Goal: Transaction & Acquisition: Purchase product/service

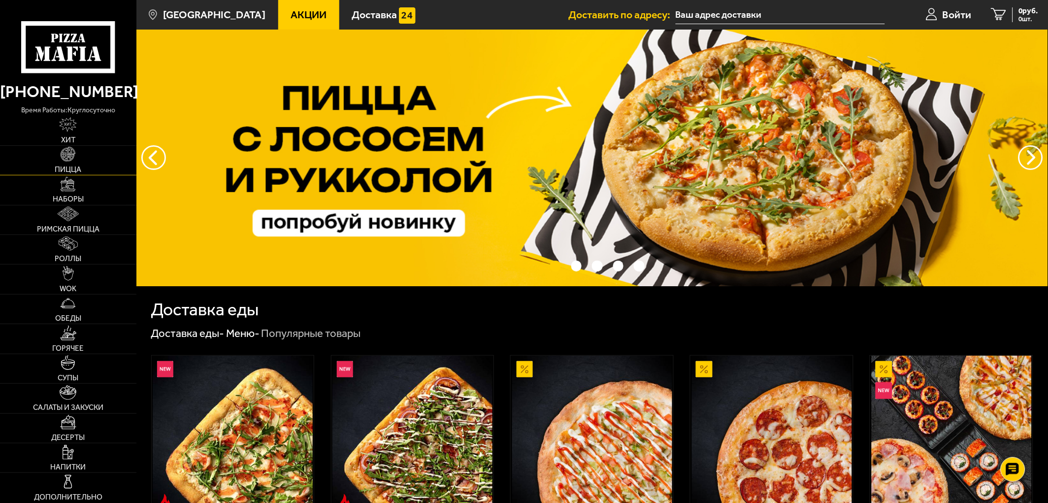
click at [80, 158] on link "Пицца" at bounding box center [68, 160] width 136 height 29
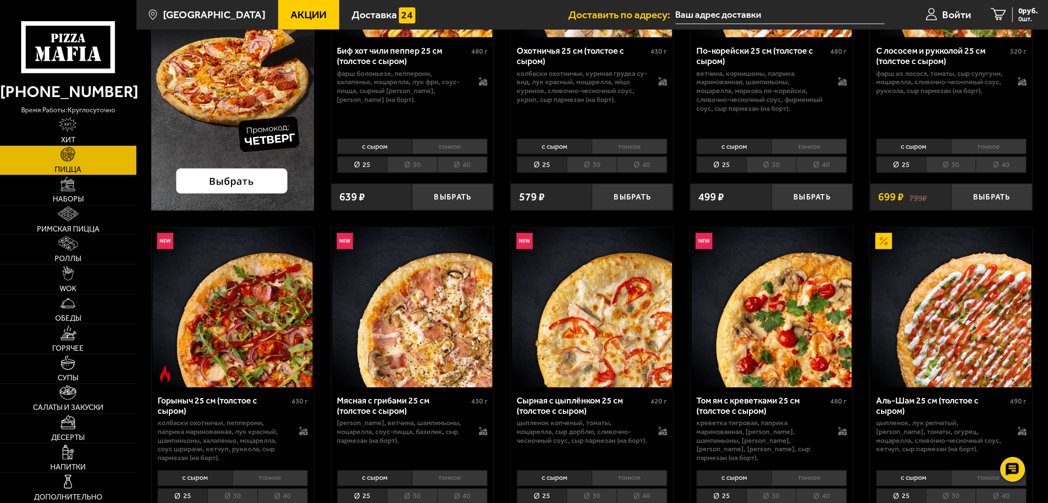
scroll to position [493, 0]
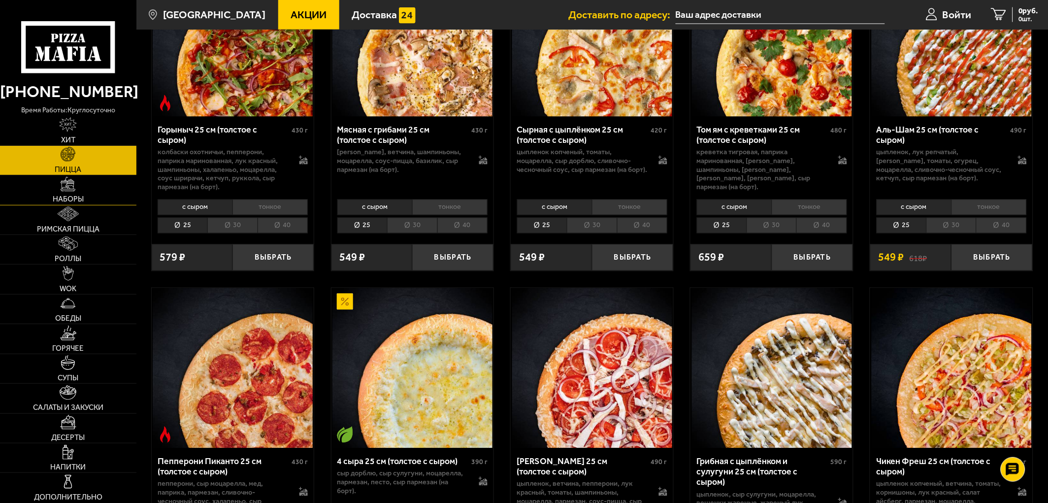
click at [79, 196] on span "Наборы" at bounding box center [68, 199] width 31 height 7
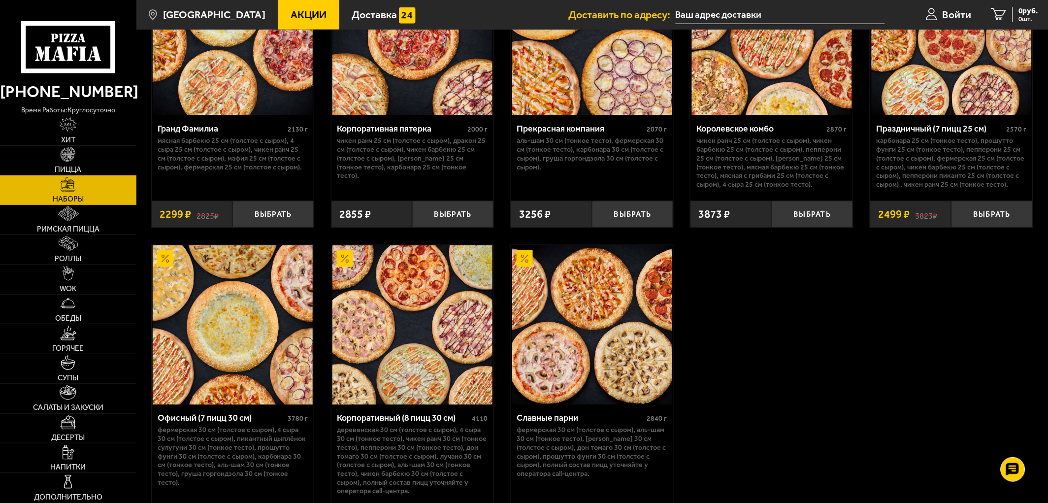
scroll to position [1568, 0]
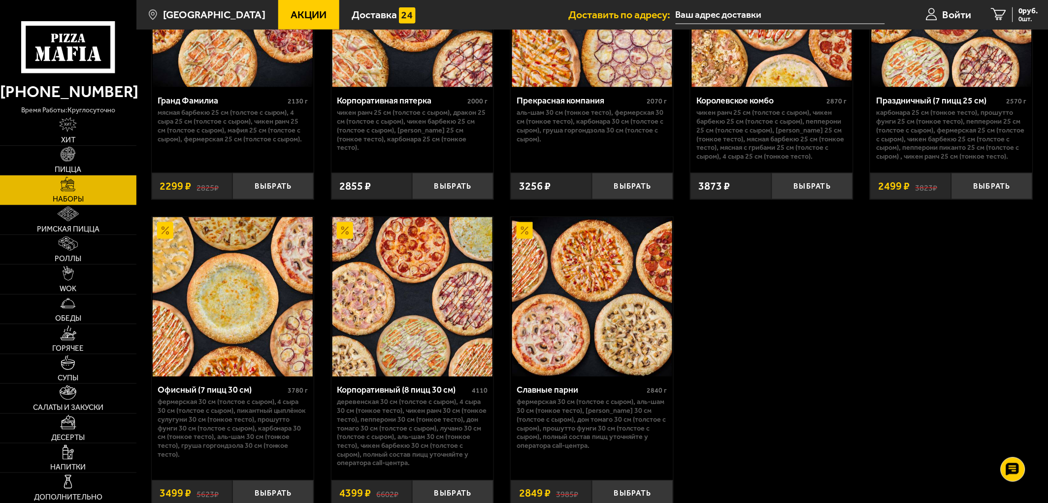
click at [399, 255] on img at bounding box center [412, 297] width 160 height 160
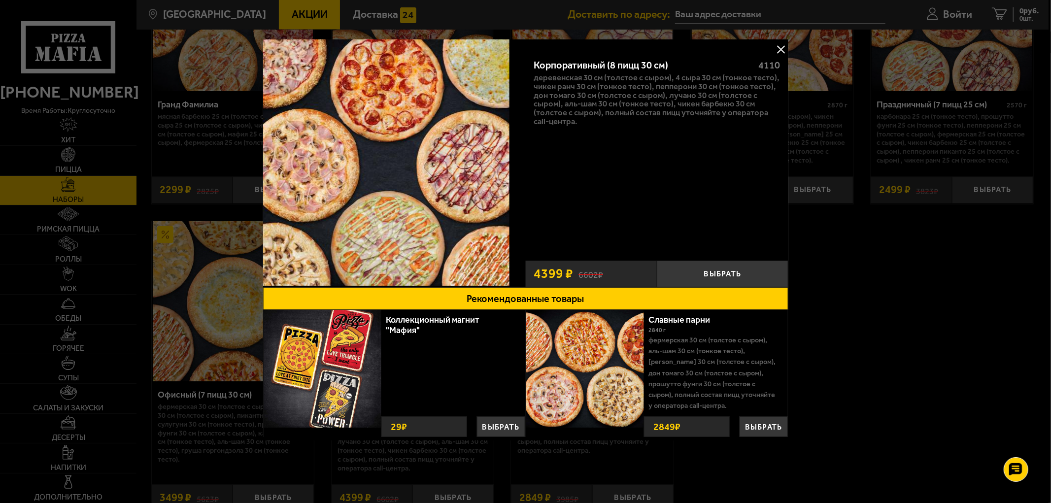
click at [785, 44] on button at bounding box center [780, 49] width 15 height 15
